Goal: Check status: Check status

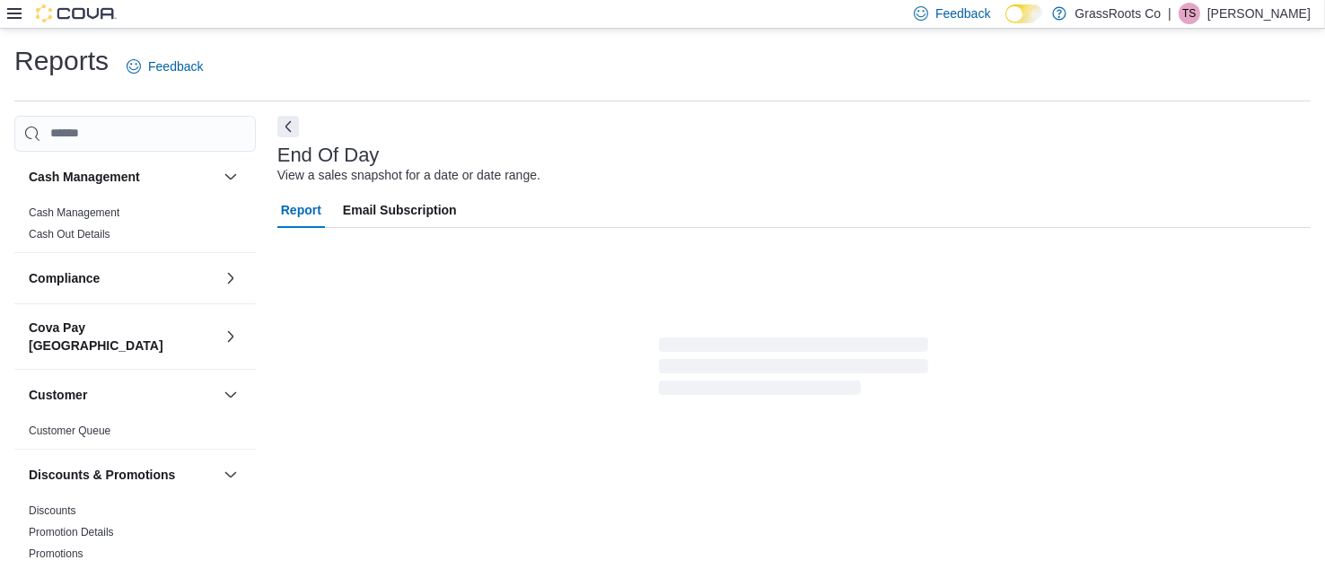
scroll to position [23, 0]
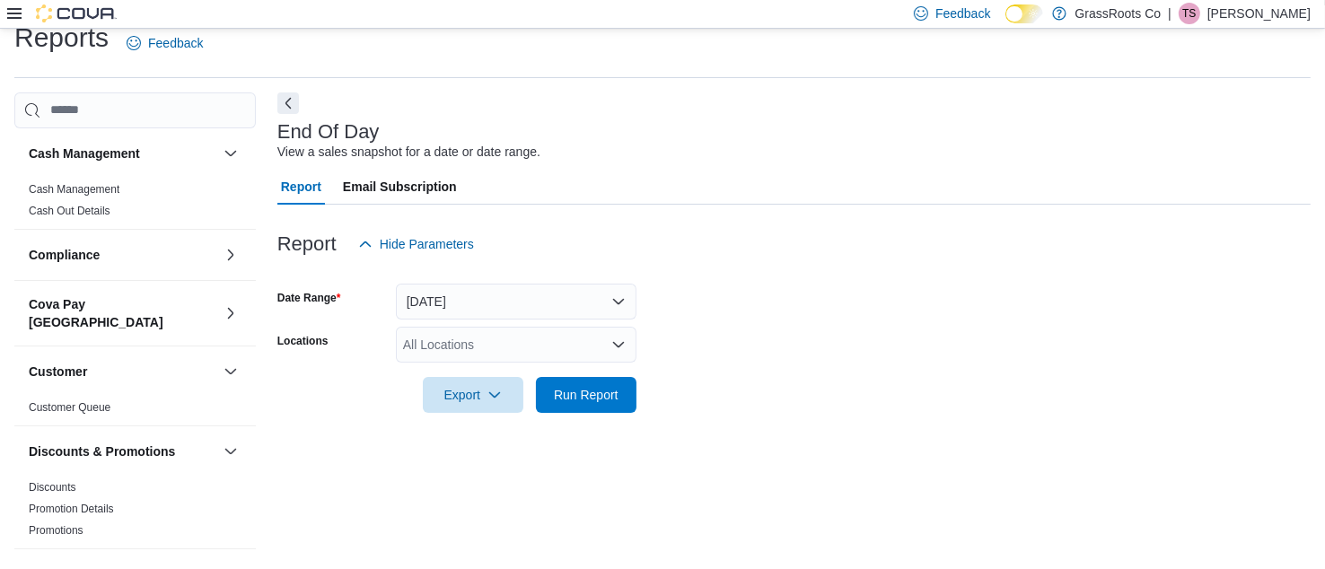
click at [524, 346] on div "All Locations" at bounding box center [516, 345] width 241 height 36
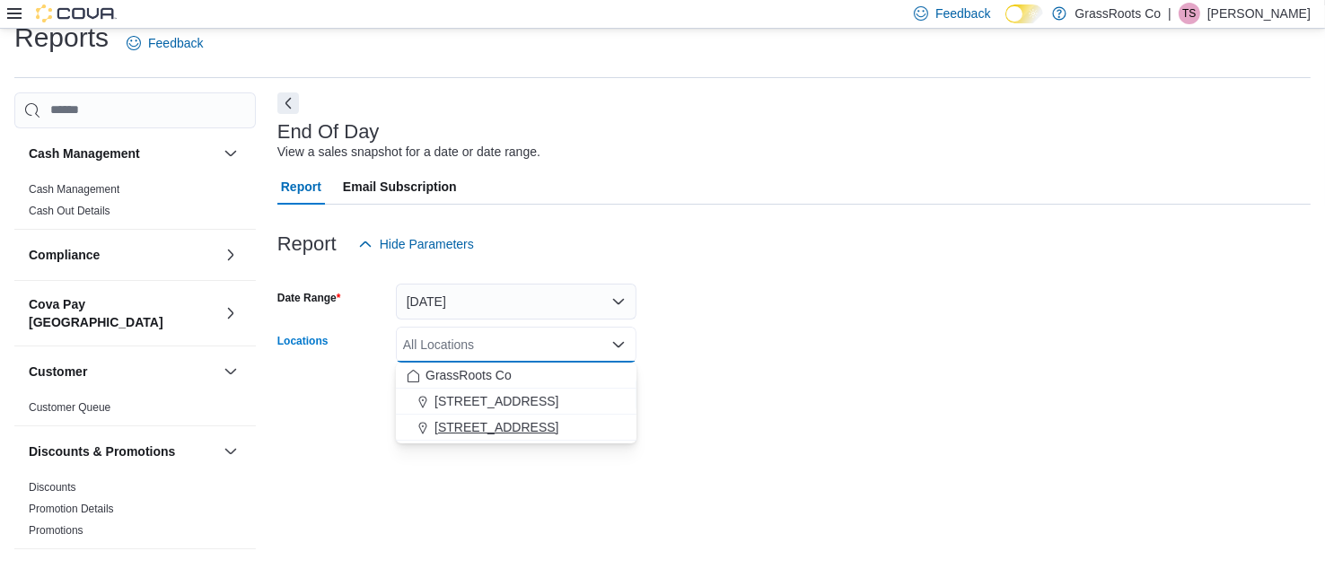
click at [484, 416] on button "[STREET_ADDRESS]" at bounding box center [516, 428] width 241 height 26
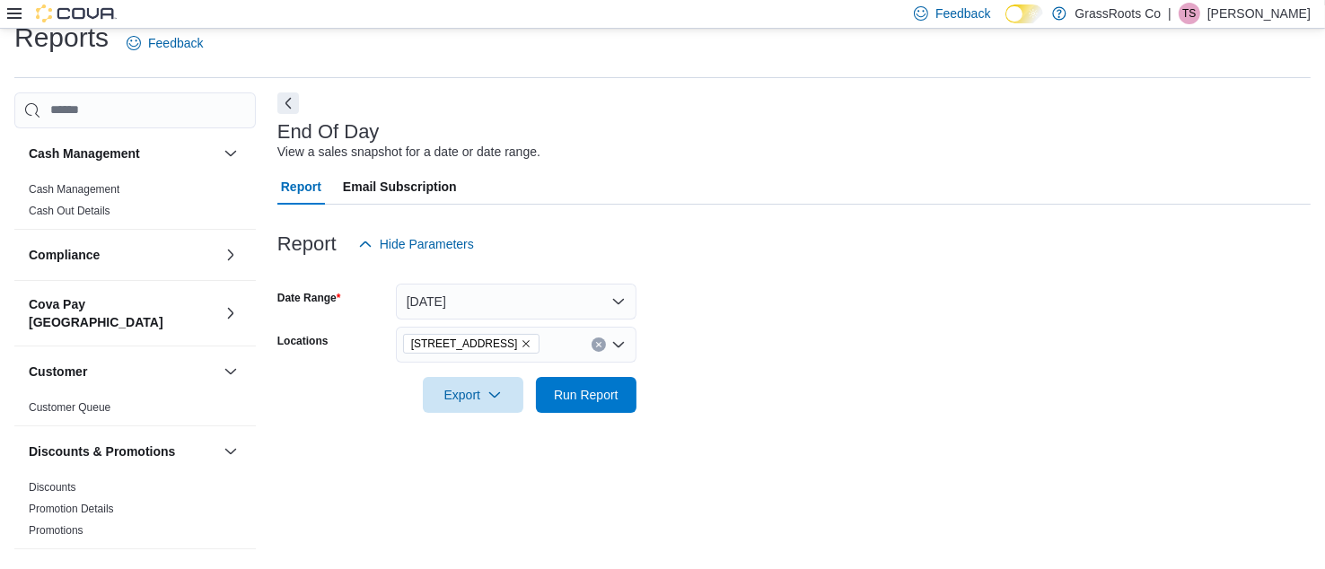
click at [594, 482] on div "End Of Day View a sales snapshot for a date or date range. Report Email Subscri…" at bounding box center [793, 323] width 1033 height 463
click at [579, 397] on span "Run Report" at bounding box center [586, 394] width 65 height 18
